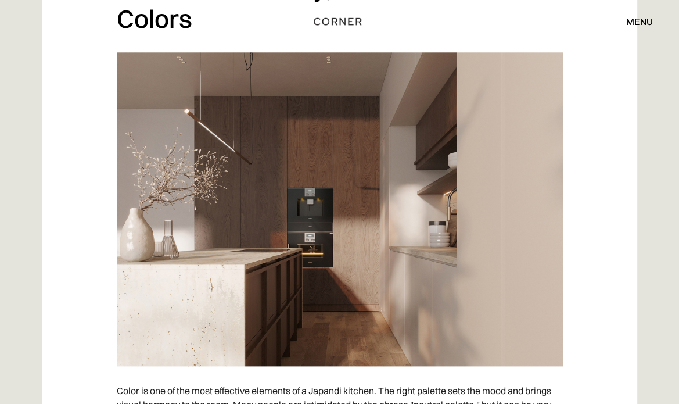
scroll to position [922, 0]
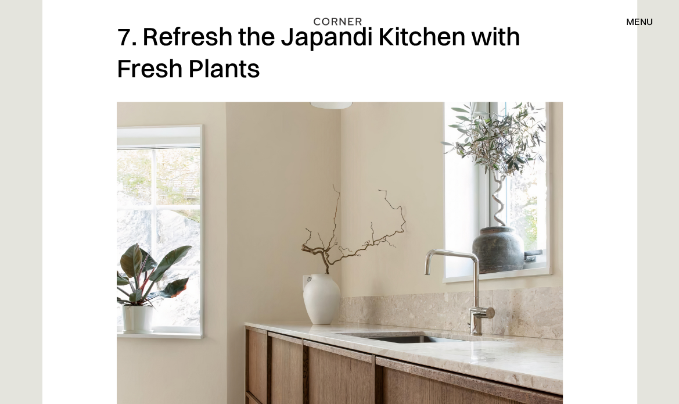
scroll to position [4285, 0]
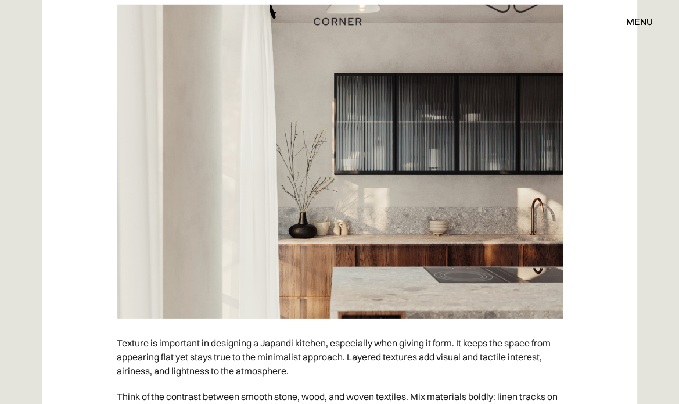
scroll to position [6093, 0]
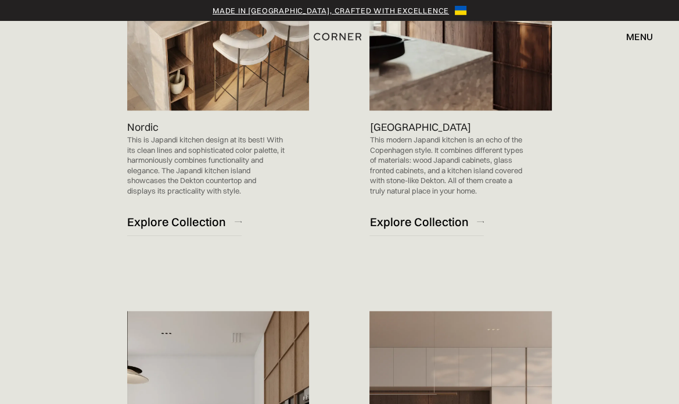
scroll to position [891, 0]
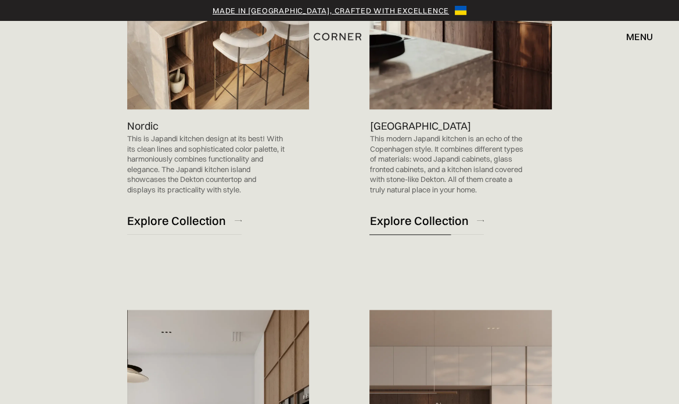
click at [396, 213] on div "Explore Collection" at bounding box center [418, 221] width 99 height 16
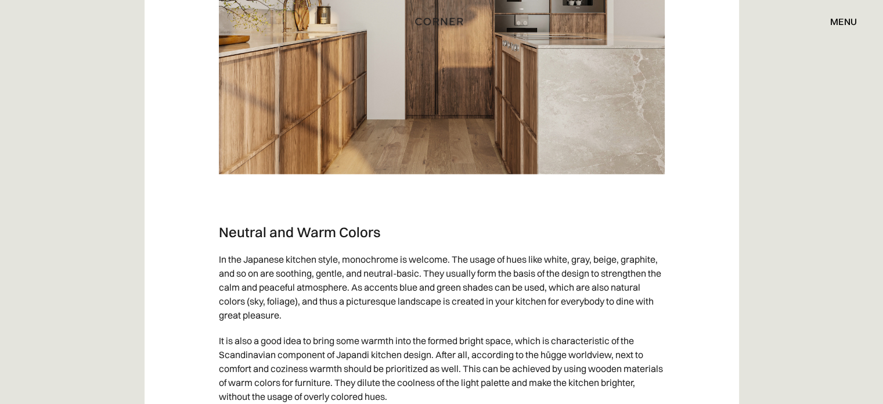
scroll to position [2764, 0]
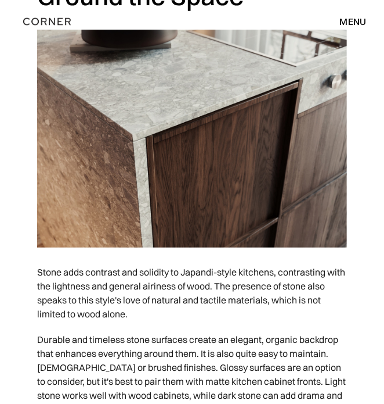
scroll to position [2872, 0]
